Goal: Information Seeking & Learning: Learn about a topic

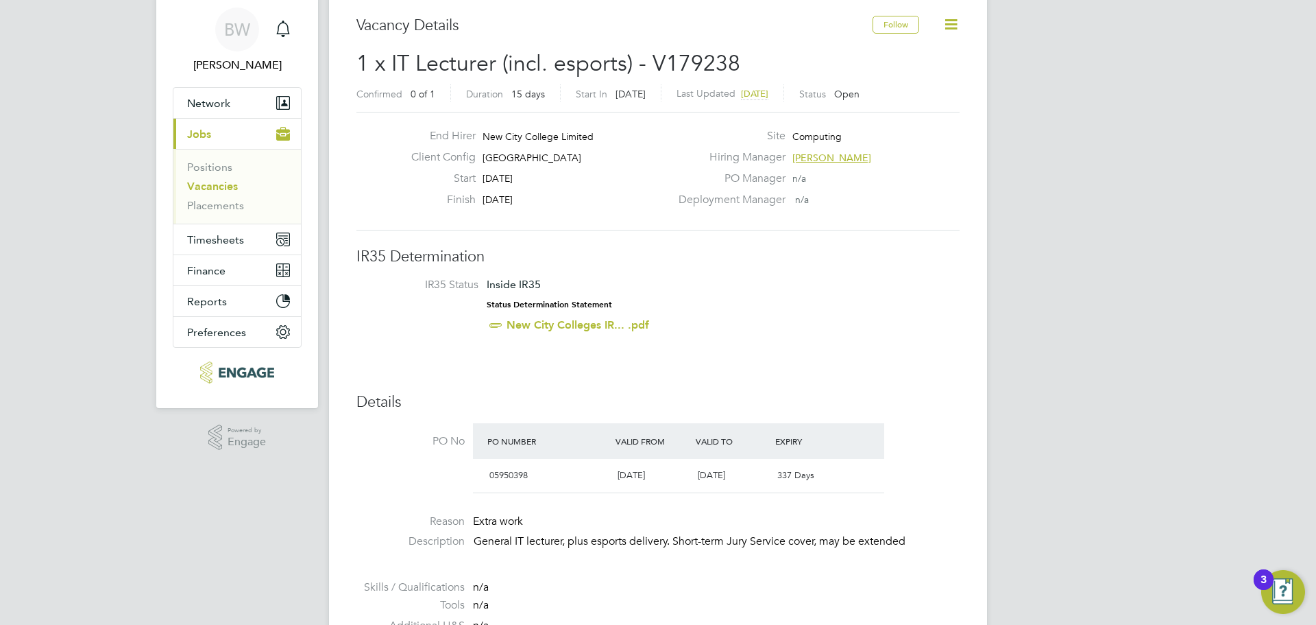
scroll to position [69, 0]
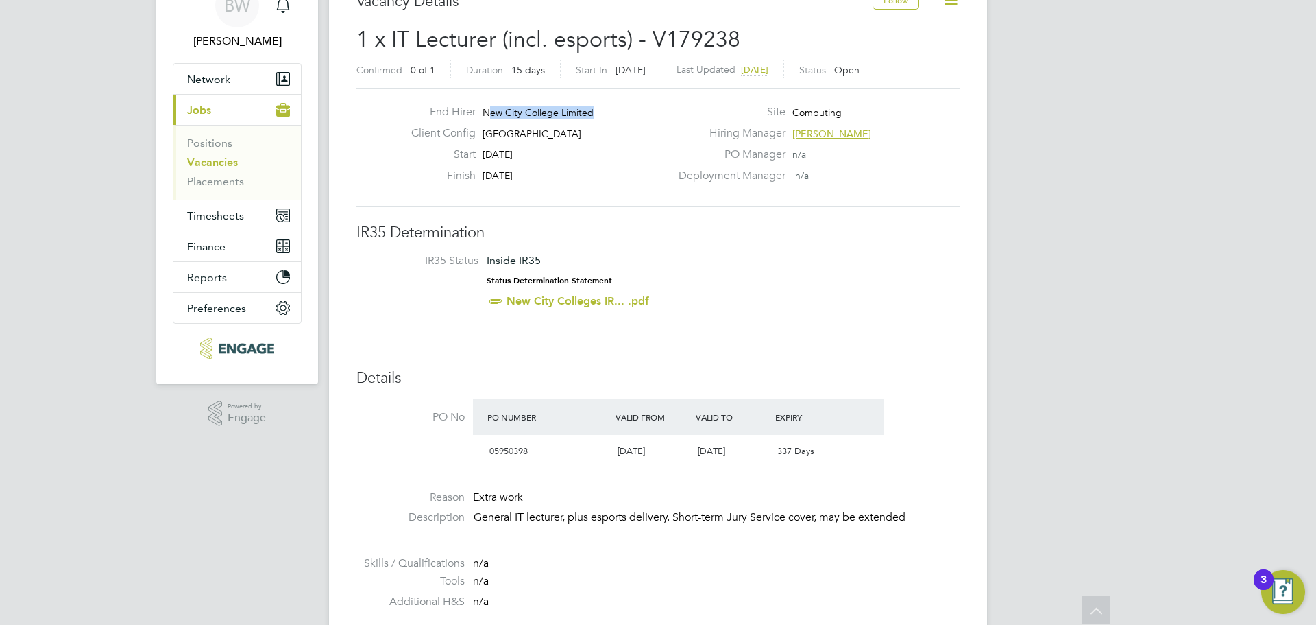
drag, startPoint x: 488, startPoint y: 112, endPoint x: 629, endPoint y: 127, distance: 141.3
click at [642, 121] on div "End Hirer New City College Limited" at bounding box center [535, 115] width 270 height 21
drag, startPoint x: 612, startPoint y: 132, endPoint x: 485, endPoint y: 119, distance: 126.9
click at [485, 119] on div "End Hirer New City College Limited Client Config [GEOGRAPHIC_DATA] Start [DATE]…" at bounding box center [535, 147] width 270 height 84
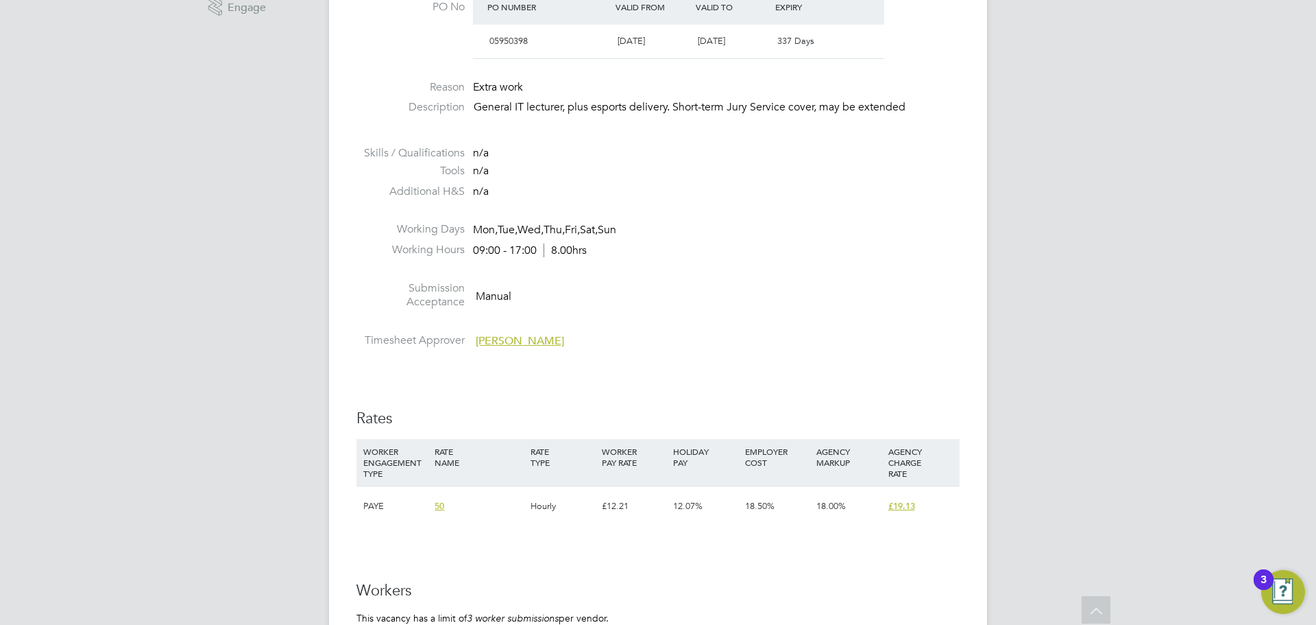
scroll to position [480, 0]
drag, startPoint x: 476, startPoint y: 109, endPoint x: 673, endPoint y: 116, distance: 196.2
click at [673, 116] on li "Description General IT lecturer, plus esports delivery. Short-term Jury Service…" at bounding box center [657, 113] width 603 height 28
click at [734, 117] on li "Description General IT lecturer, plus esports delivery. Short-term Jury Service…" at bounding box center [657, 113] width 603 height 28
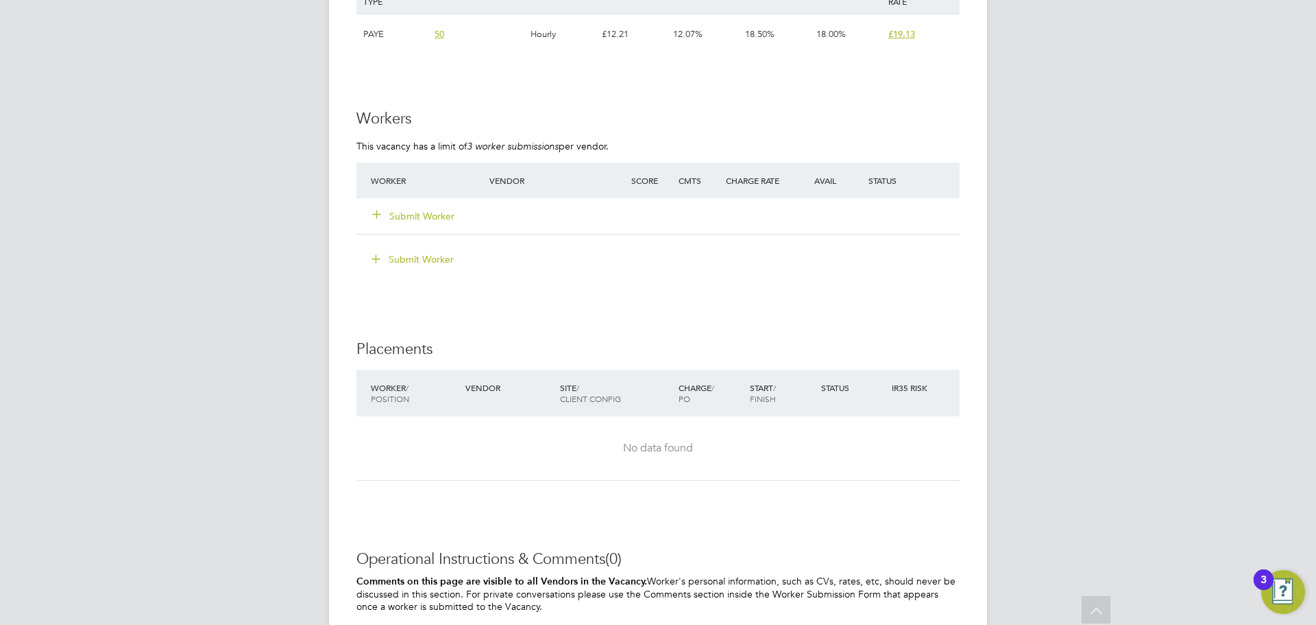
scroll to position [823, 0]
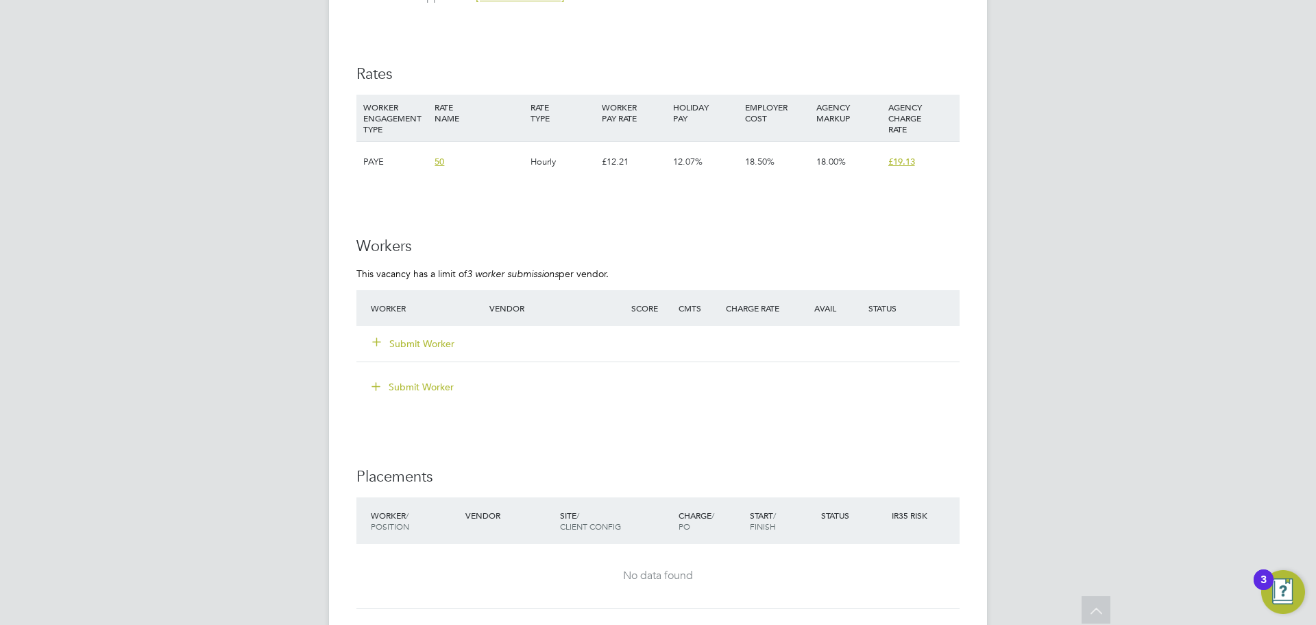
drag, startPoint x: 978, startPoint y: 163, endPoint x: 887, endPoint y: 156, distance: 91.5
click at [887, 156] on div "Vacancy Details Follow 1 x IT Lecturer (incl. esports) - V179238 Confirmed 0 of…" at bounding box center [658, 82] width 658 height 1733
click at [1026, 216] on div "[PERSON_NAME] Notifications Applications: Network Team Members Businesses Sites…" at bounding box center [658, 73] width 1316 height 1793
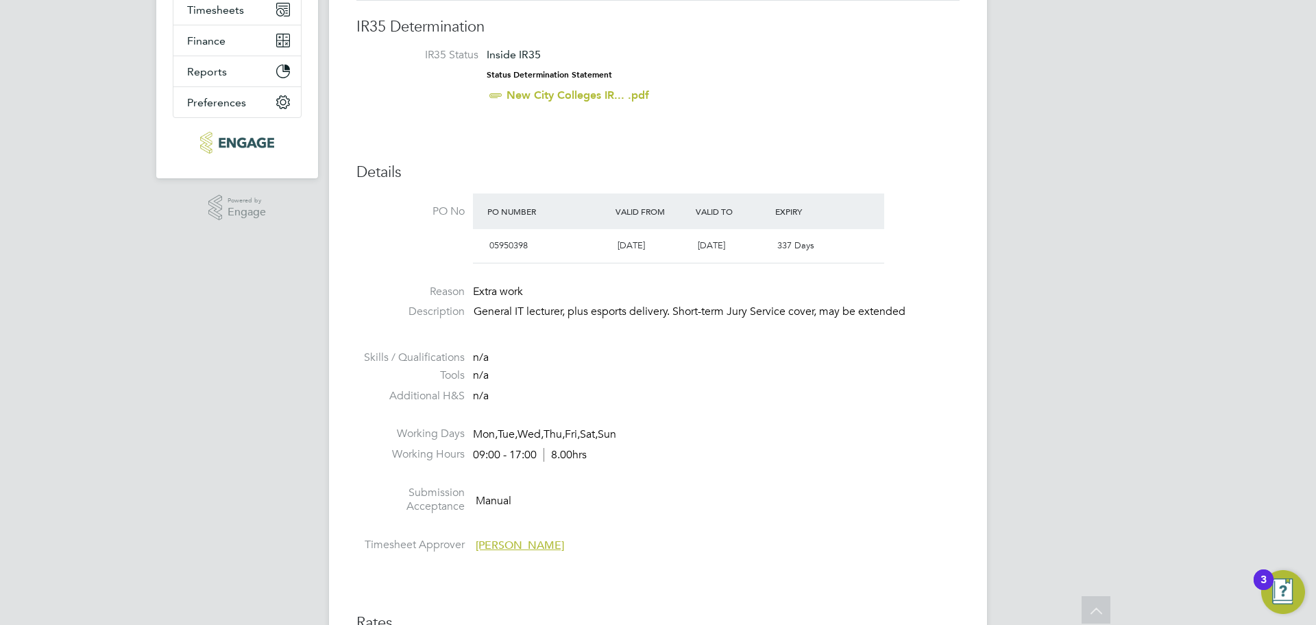
scroll to position [548, 0]
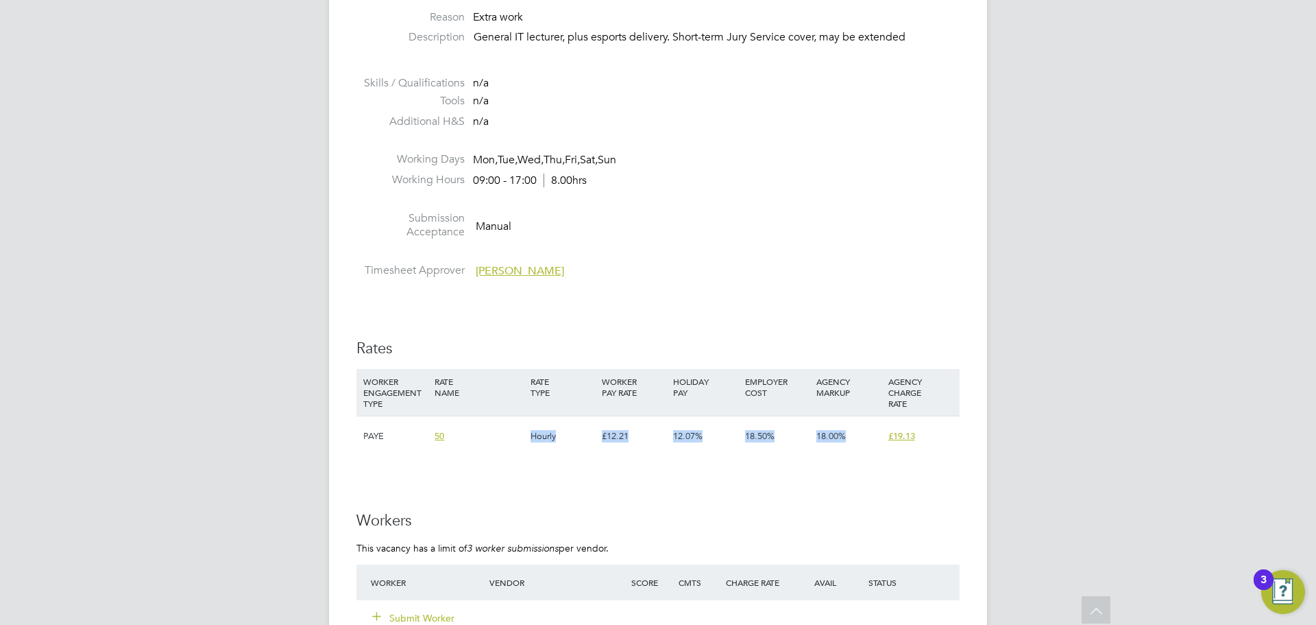
drag, startPoint x: 961, startPoint y: 441, endPoint x: 523, endPoint y: 443, distance: 438.1
click at [523, 443] on div "Vacancy Details Follow 1 x IT Lecturer (incl. esports) - V179238 Confirmed 0 of…" at bounding box center [658, 356] width 658 height 1733
click at [633, 498] on div "IR35 Determination IR35 Status Inside IR35 Status Determination Statement New C…" at bounding box center [657, 469] width 603 height 1453
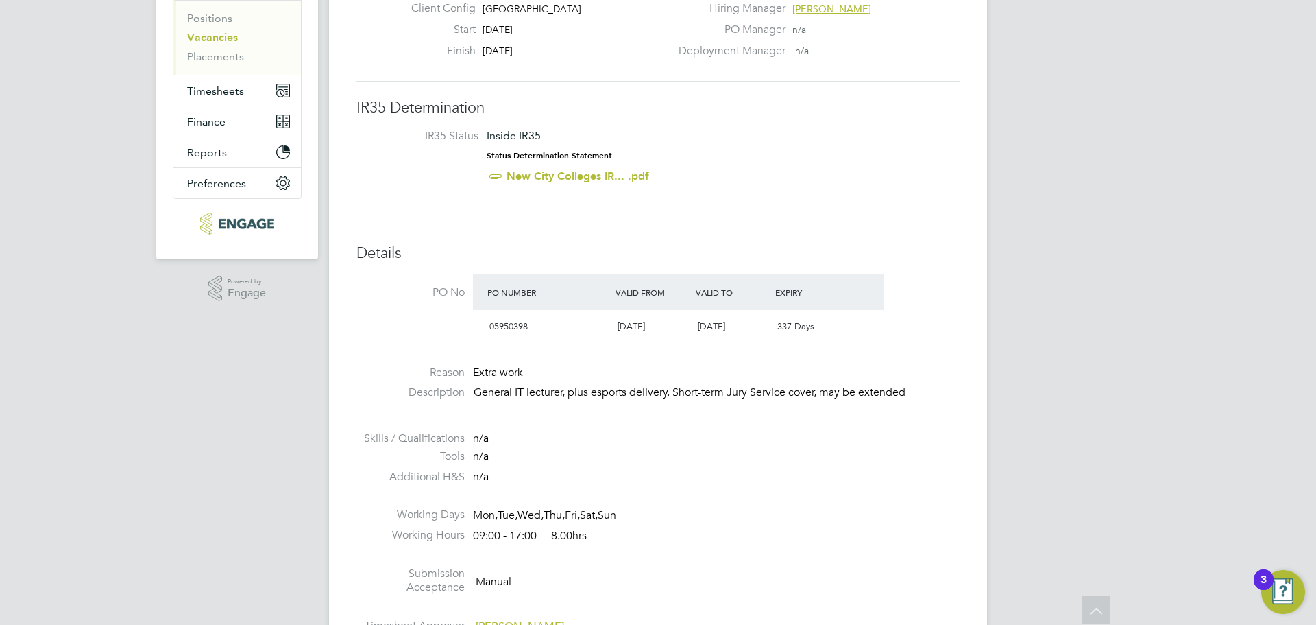
scroll to position [0, 0]
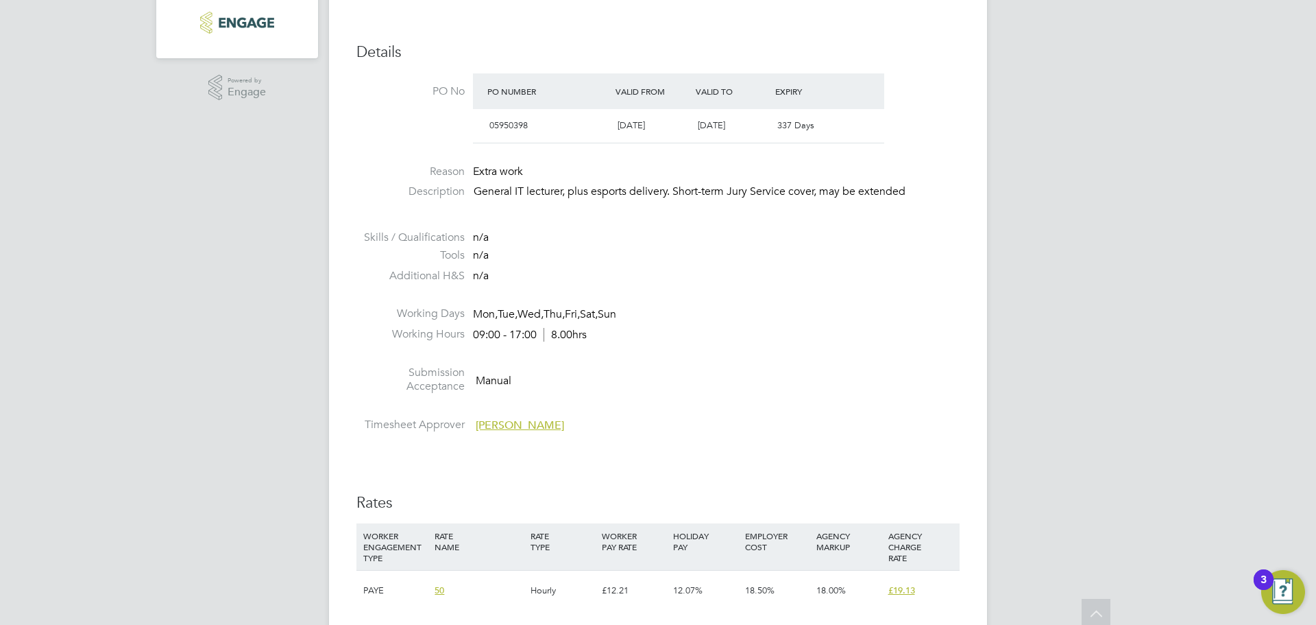
scroll to position [411, 0]
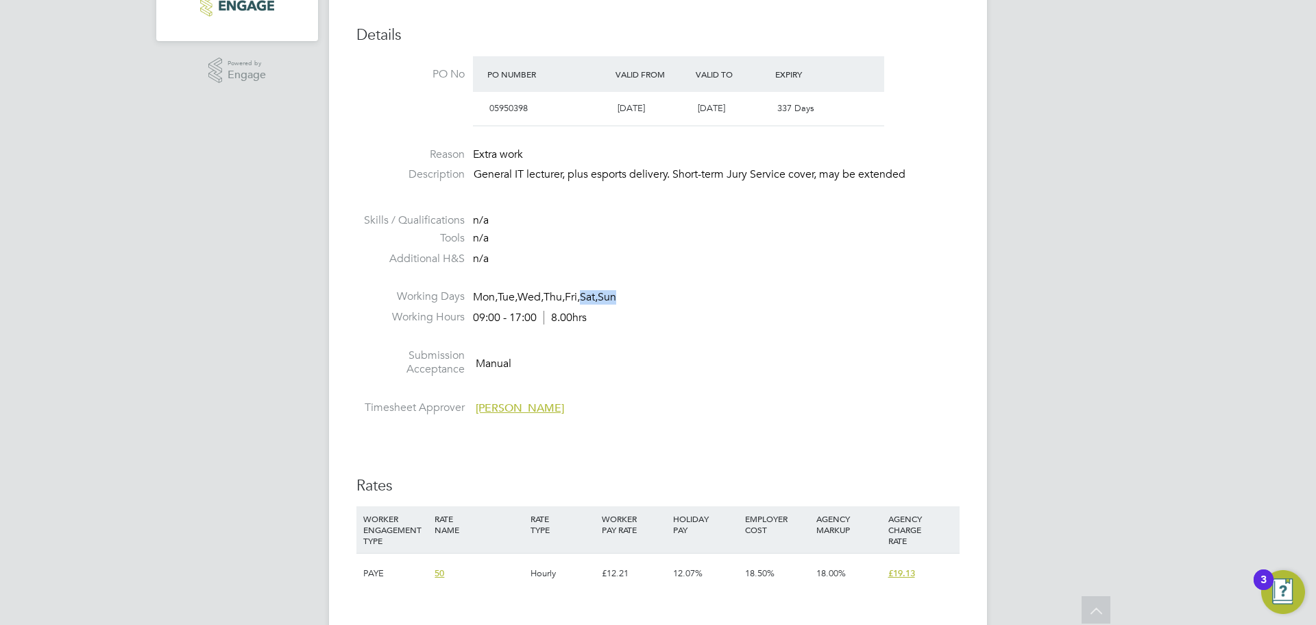
drag, startPoint x: 644, startPoint y: 296, endPoint x: 601, endPoint y: 293, distance: 42.6
click at [599, 294] on li "Working Days Mon, Tue, Wed, Thu, Fri, Sat, Sun" at bounding box center [657, 299] width 603 height 21
drag, startPoint x: 642, startPoint y: 294, endPoint x: 660, endPoint y: 288, distance: 19.5
click at [644, 293] on li "Working Days Mon, Tue, Wed, Thu, Fri, Sat, Sun" at bounding box center [657, 299] width 603 height 21
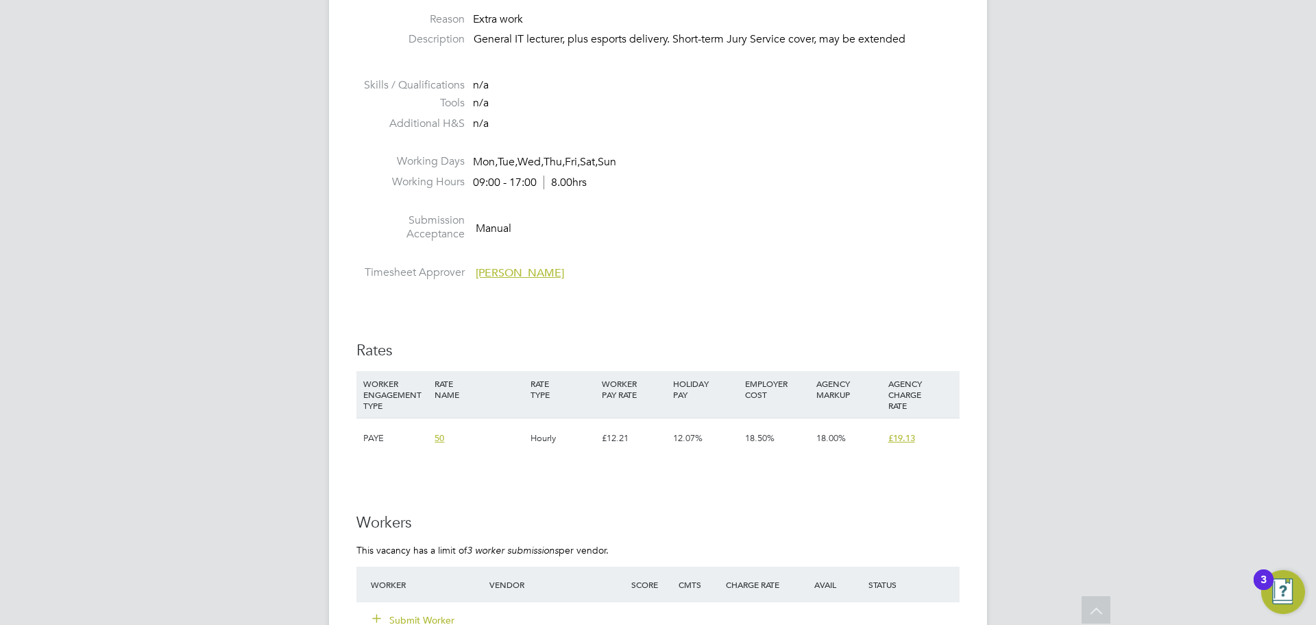
scroll to position [343, 0]
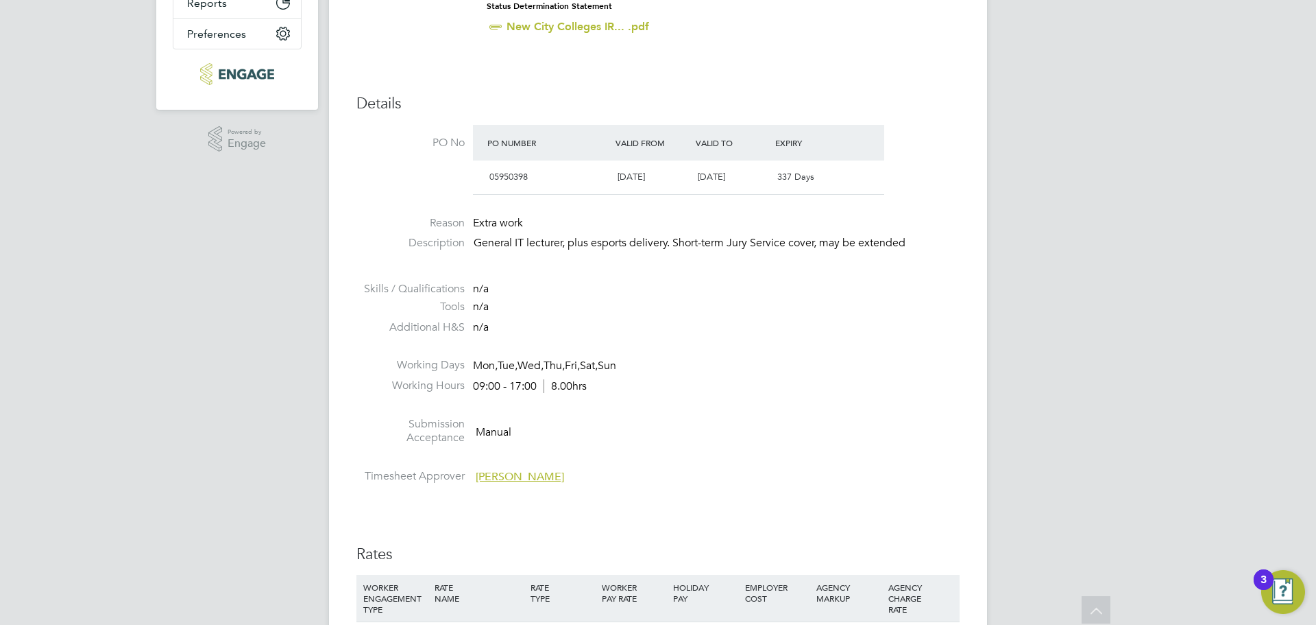
drag, startPoint x: 673, startPoint y: 376, endPoint x: 525, endPoint y: 375, distance: 148.1
click at [525, 375] on li "Working Days Mon, Tue, Wed, Thu, Fri, Sat, Sun" at bounding box center [657, 368] width 603 height 21
drag, startPoint x: 597, startPoint y: 370, endPoint x: 471, endPoint y: 365, distance: 126.2
click at [471, 365] on li "Working Days Mon, Tue, Wed, Thu, Fri, Sat, Sun" at bounding box center [657, 368] width 603 height 21
drag, startPoint x: 760, startPoint y: 344, endPoint x: 683, endPoint y: 329, distance: 78.2
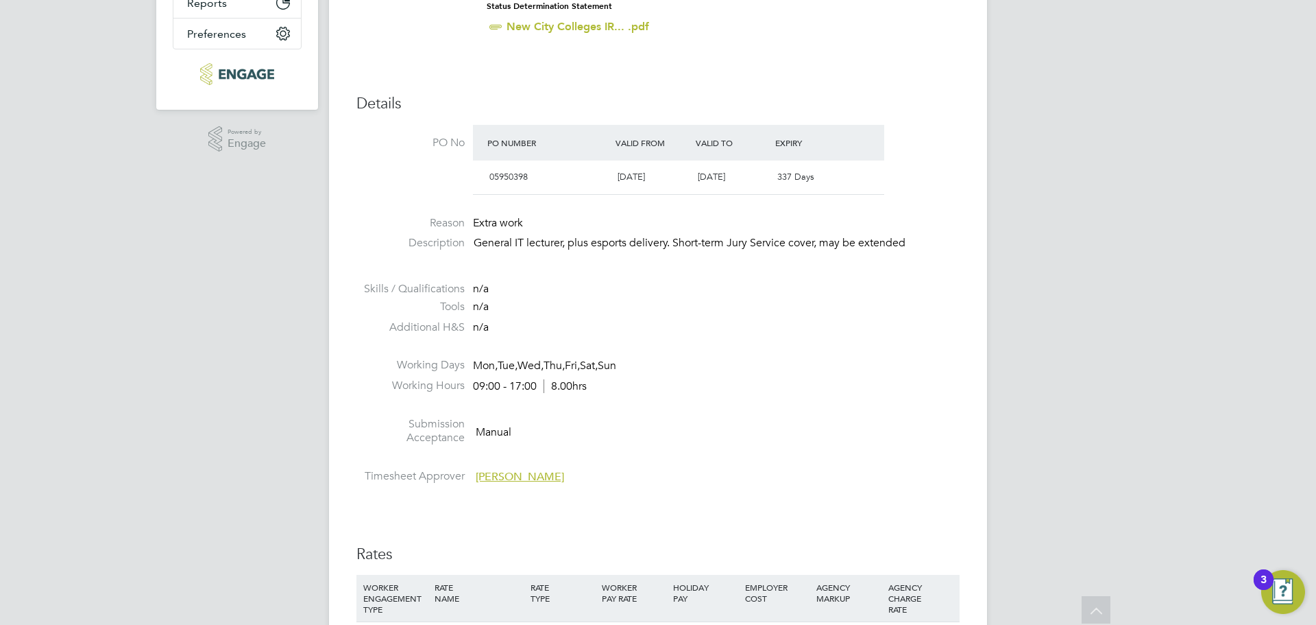
click at [764, 342] on li at bounding box center [657, 349] width 603 height 18
drag, startPoint x: 473, startPoint y: 365, endPoint x: 516, endPoint y: 361, distance: 43.4
click at [516, 361] on span "Mon, Tue, Wed, Thu, Fri, Sat, Sun" at bounding box center [544, 366] width 143 height 14
click at [550, 311] on div "n/a" at bounding box center [538, 307] width 130 height 14
drag, startPoint x: 656, startPoint y: 374, endPoint x: 592, endPoint y: 369, distance: 64.0
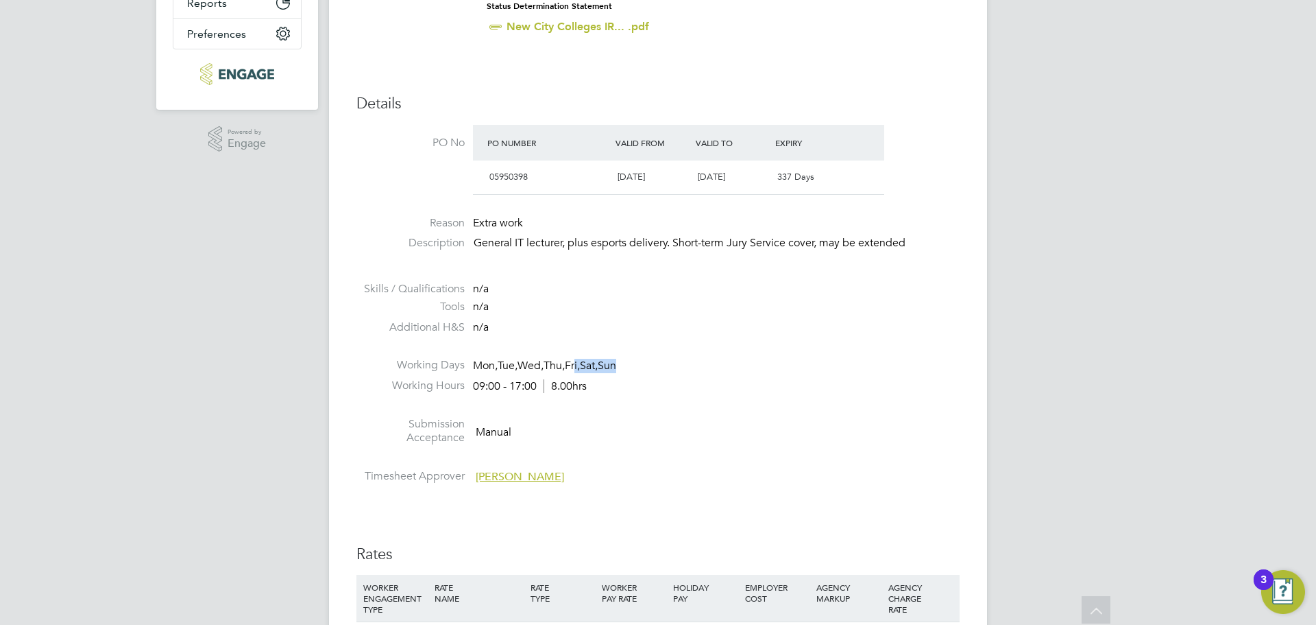
click at [592, 369] on li "Working Days Mon, Tue, Wed, Thu, Fri, Sat, Sun" at bounding box center [657, 368] width 603 height 21
click at [691, 337] on li "Additional H&S n/a" at bounding box center [657, 330] width 603 height 21
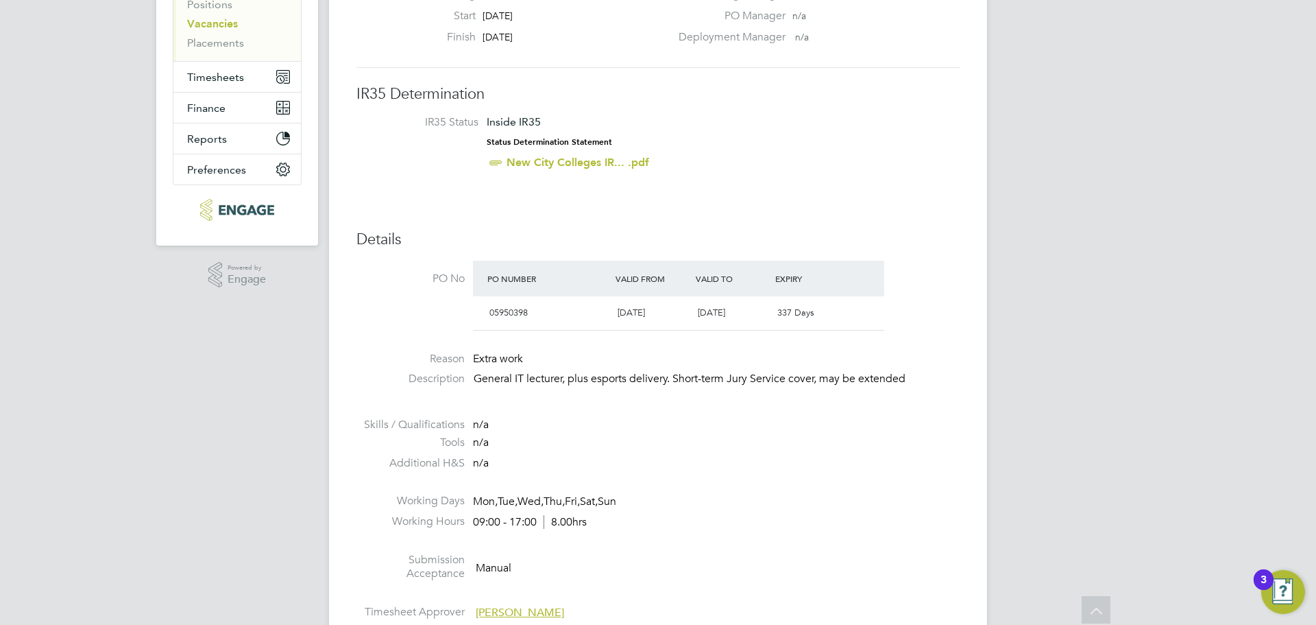
scroll to position [206, 0]
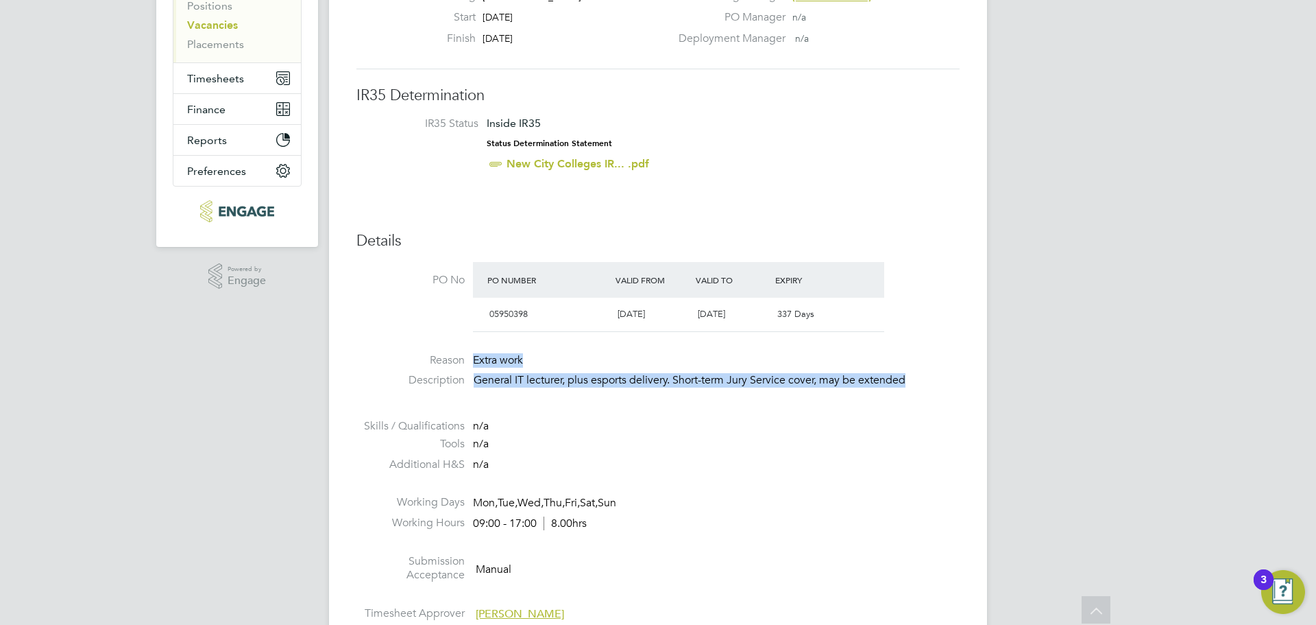
drag, startPoint x: 474, startPoint y: 358, endPoint x: 913, endPoint y: 380, distance: 440.0
click at [913, 380] on ul "PO No PO Number Valid From Valid To Expiry 05950398 [DATE] [DATE] 337 Days Reas…" at bounding box center [657, 444] width 603 height 365
copy ul "Extra work Description General IT lecturer, plus esports delivery. Short-term J…"
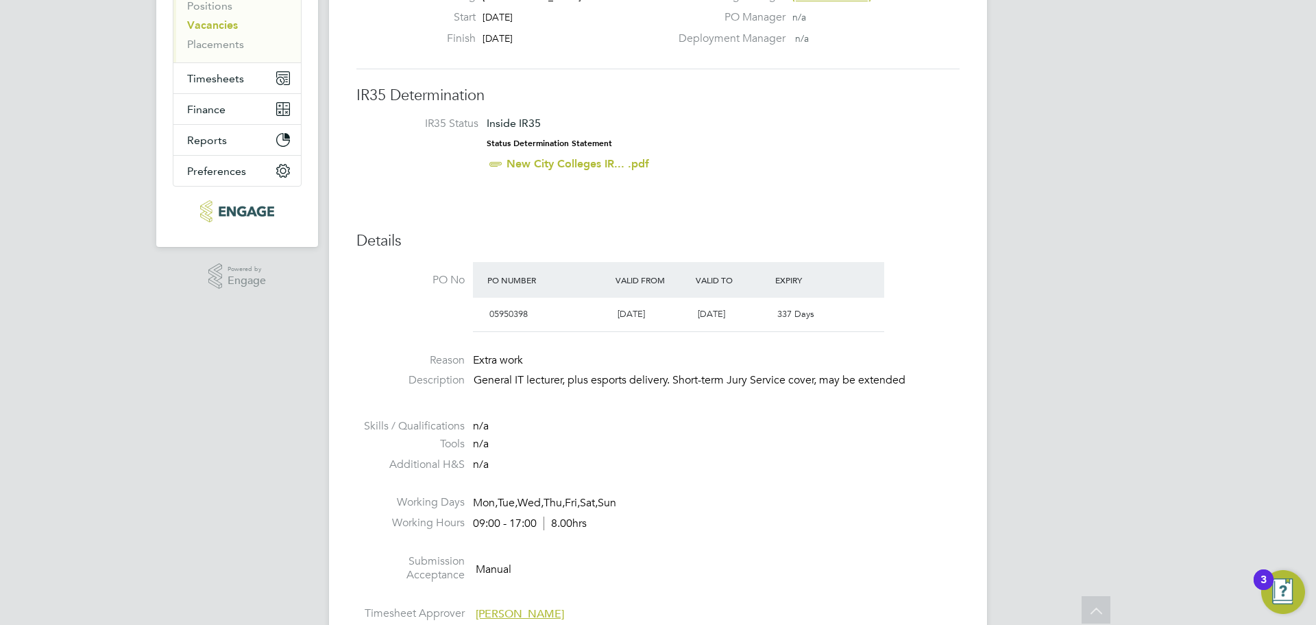
click at [869, 458] on li "Additional H&S n/a" at bounding box center [657, 467] width 603 height 21
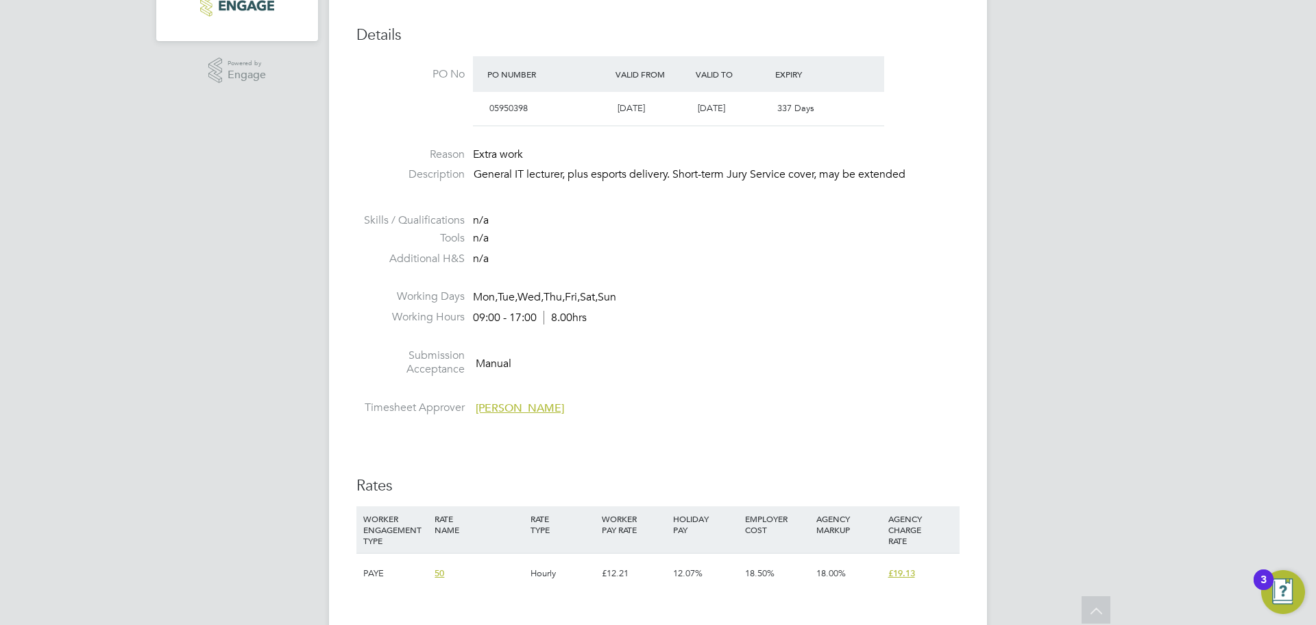
scroll to position [0, 0]
